Goal: Navigation & Orientation: Find specific page/section

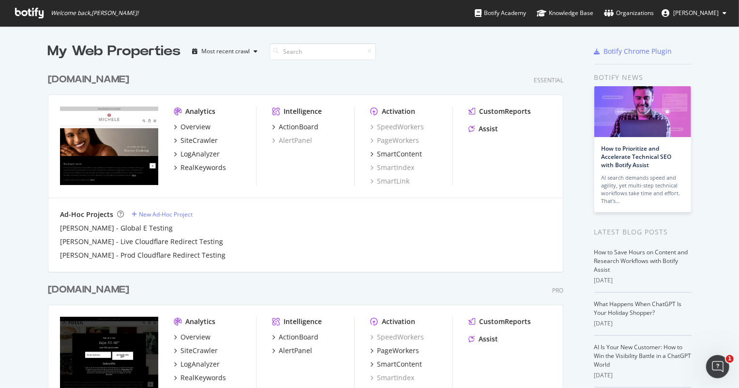
scroll to position [176, 0]
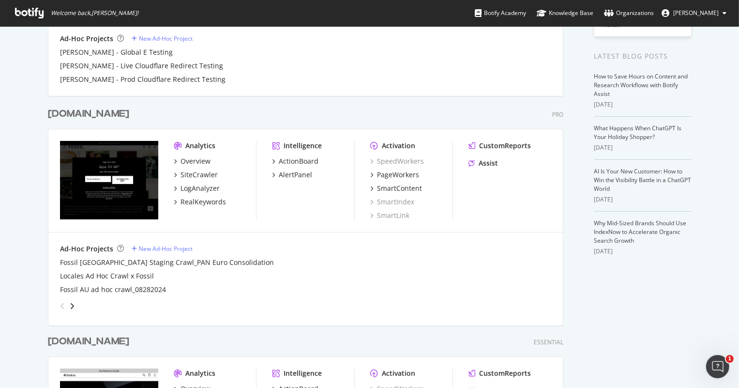
click at [76, 112] on div "[DOMAIN_NAME]" at bounding box center [88, 114] width 81 height 14
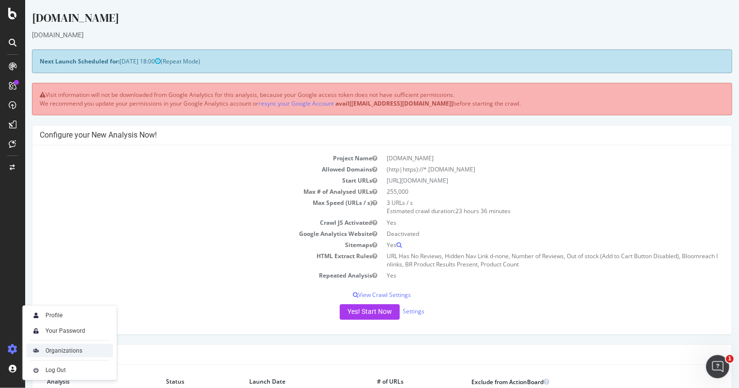
click at [52, 351] on div "Organizations" at bounding box center [63, 350] width 37 height 8
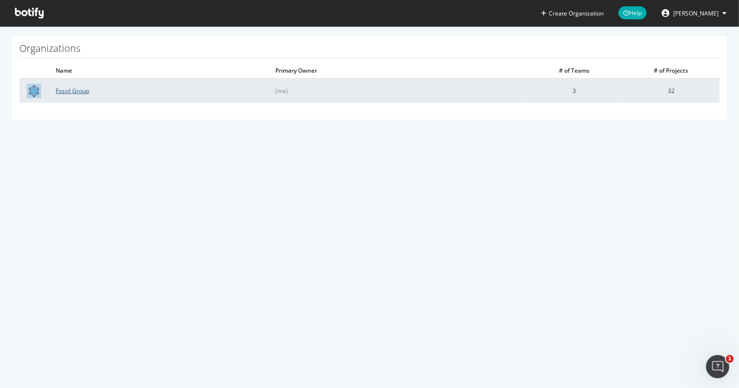
click at [81, 90] on link "Fossil Group" at bounding box center [72, 91] width 33 height 8
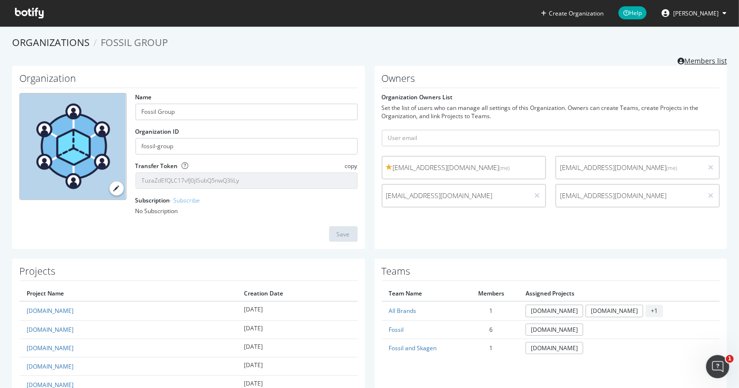
click at [684, 57] on link "Members list" at bounding box center [701, 60] width 49 height 12
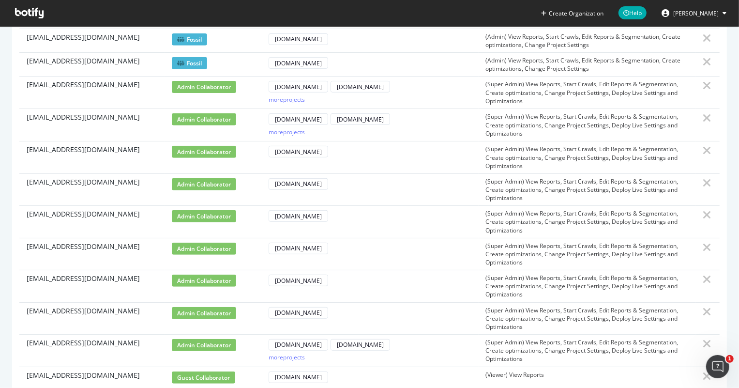
scroll to position [355, 0]
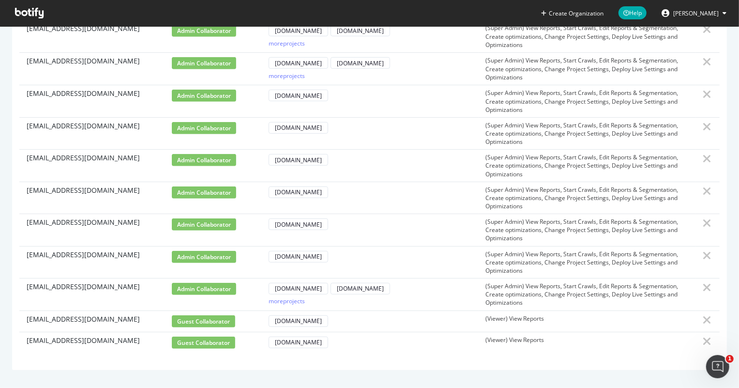
click at [37, 314] on span "[EMAIL_ADDRESS][DOMAIN_NAME]" at bounding box center [83, 319] width 113 height 10
click at [40, 318] on span "[EMAIL_ADDRESS][DOMAIN_NAME]" at bounding box center [83, 319] width 113 height 10
click at [695, 12] on span "[PERSON_NAME]" at bounding box center [695, 13] width 45 height 8
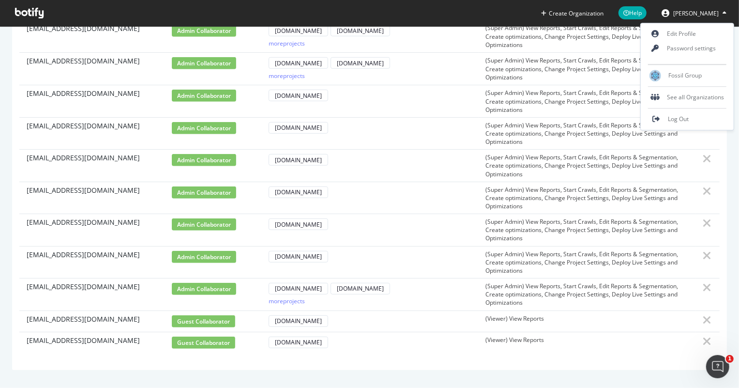
click at [432, 149] on td "[DOMAIN_NAME]" at bounding box center [369, 165] width 217 height 32
